Goal: Task Accomplishment & Management: Complete application form

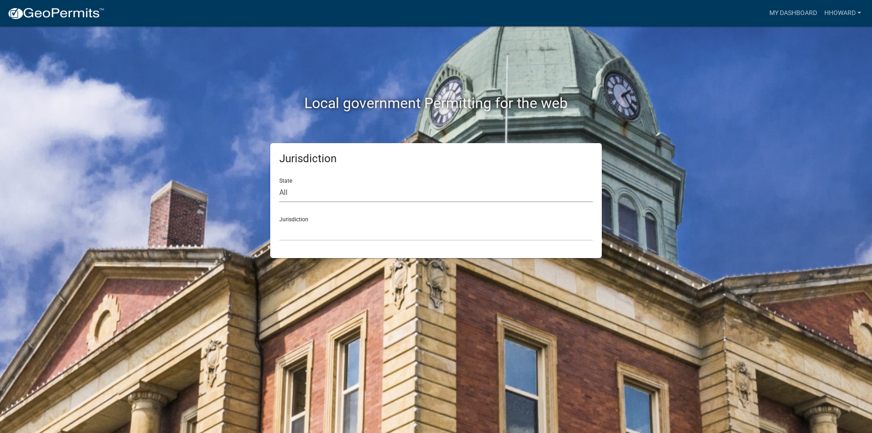
drag, startPoint x: 322, startPoint y: 194, endPoint x: 322, endPoint y: 200, distance: 5.9
click at [322, 194] on select "All [US_STATE] [US_STATE] [US_STATE] [US_STATE] [US_STATE] [US_STATE] [US_STATE…" at bounding box center [435, 192] width 313 height 19
select select "[US_STATE]"
click at [279, 183] on select "All [US_STATE] [US_STATE] [US_STATE] [US_STATE] [US_STATE] [US_STATE] [US_STATE…" at bounding box center [435, 192] width 313 height 19
click at [329, 223] on select "[GEOGRAPHIC_DATA], [US_STATE] [GEOGRAPHIC_DATA], [US_STATE] [GEOGRAPHIC_DATA], …" at bounding box center [435, 231] width 313 height 19
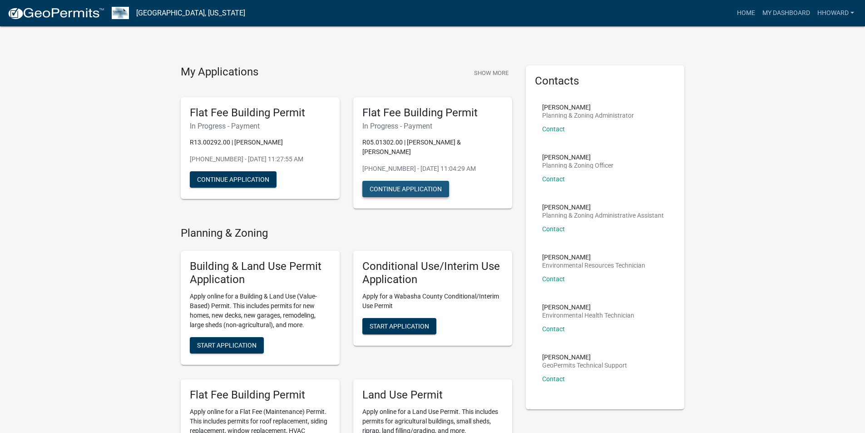
click at [399, 181] on button "Continue Application" at bounding box center [405, 189] width 87 height 16
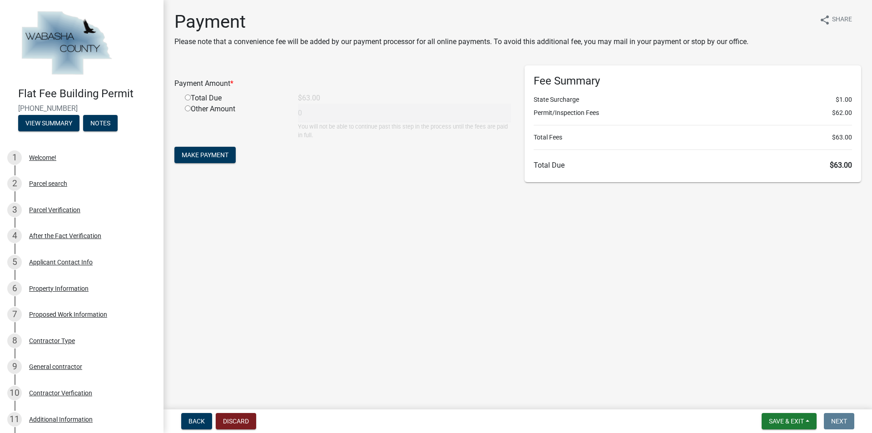
click at [551, 274] on main "Payment Please note that a convenience fee will be added by our payment process…" at bounding box center [517, 203] width 708 height 406
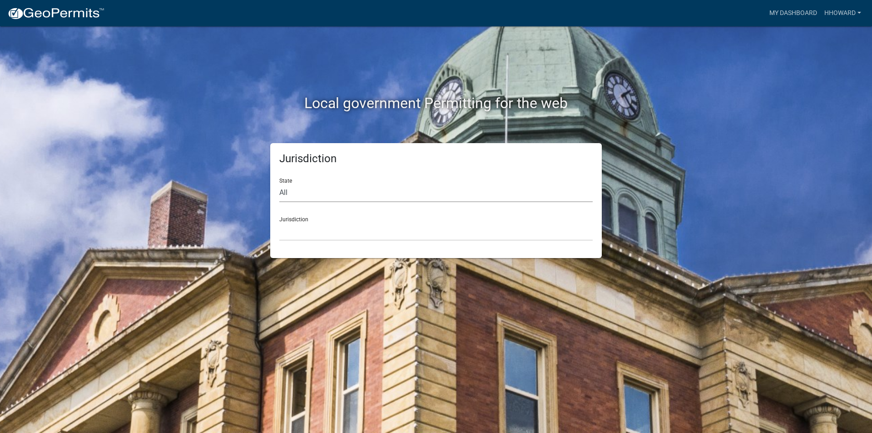
click at [312, 196] on select "All [US_STATE] [US_STATE] [US_STATE] [US_STATE] [US_STATE] [US_STATE] [US_STATE…" at bounding box center [435, 192] width 313 height 19
select select "[US_STATE]"
click at [279, 183] on select "All [US_STATE] [US_STATE] [US_STATE] [US_STATE] [US_STATE] [US_STATE] [US_STATE…" at bounding box center [435, 192] width 313 height 19
click at [333, 230] on select "[GEOGRAPHIC_DATA], [US_STATE] [GEOGRAPHIC_DATA], [US_STATE] [GEOGRAPHIC_DATA], …" at bounding box center [435, 231] width 313 height 19
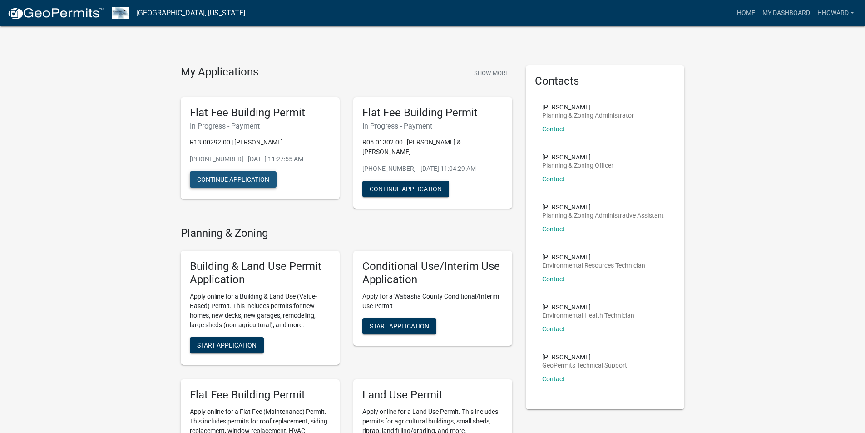
click at [246, 182] on button "Continue Application" at bounding box center [233, 179] width 87 height 16
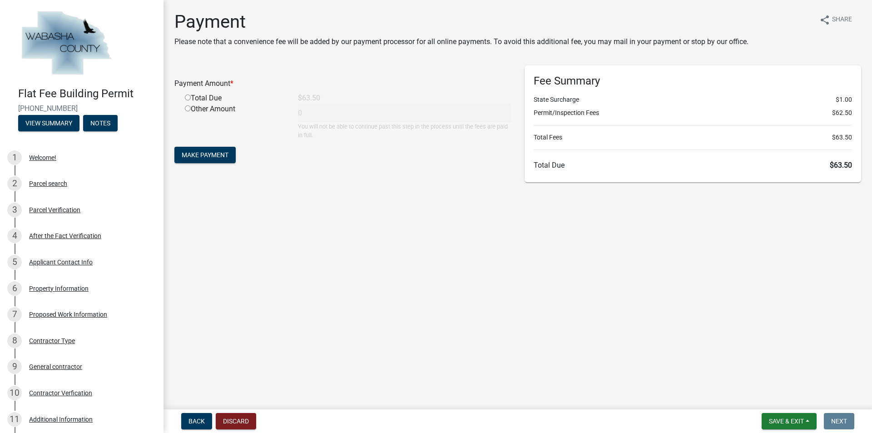
click at [456, 267] on main "Payment Please note that a convenience fee will be added by our payment process…" at bounding box center [517, 203] width 708 height 406
